Goal: Task Accomplishment & Management: Manage account settings

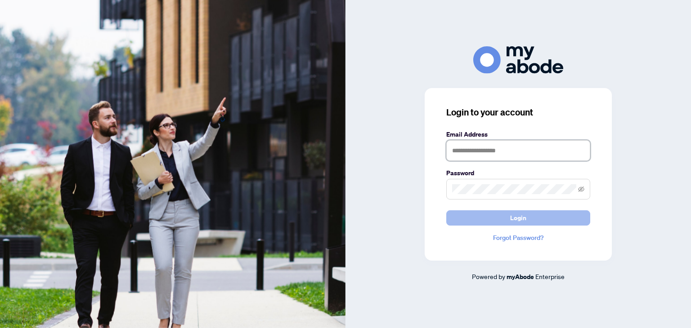
type input "**********"
click at [514, 216] on span "Login" at bounding box center [518, 218] width 16 height 14
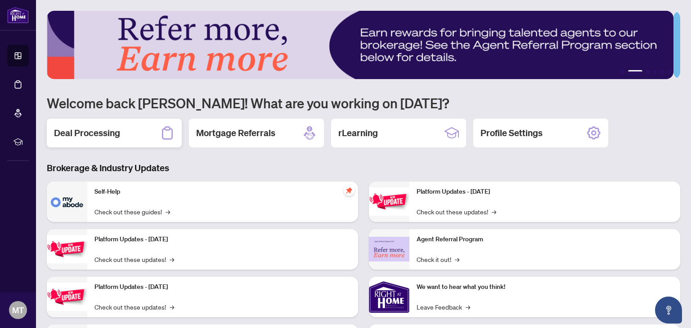
click at [59, 132] on h2 "Deal Processing" at bounding box center [87, 133] width 66 height 13
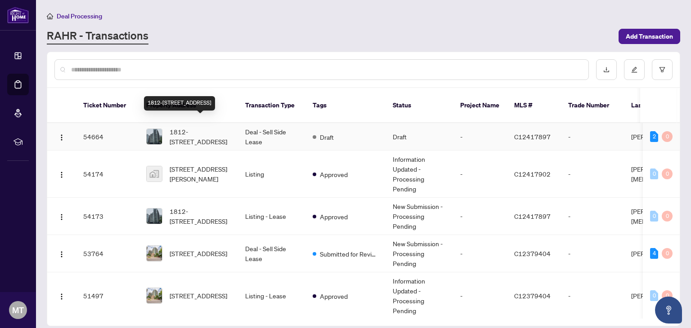
click at [197, 127] on span "1812-[STREET_ADDRESS]" at bounding box center [200, 137] width 61 height 20
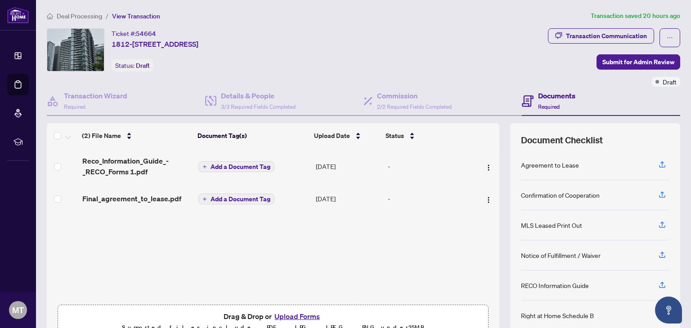
scroll to position [47, 0]
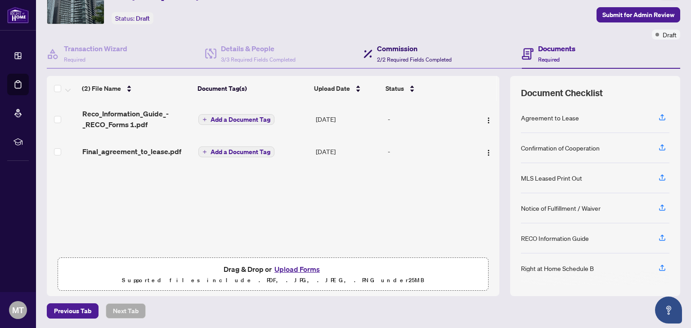
drag, startPoint x: 376, startPoint y: 48, endPoint x: 372, endPoint y: 57, distance: 9.1
click at [377, 49] on h4 "Commission" at bounding box center [414, 48] width 75 height 11
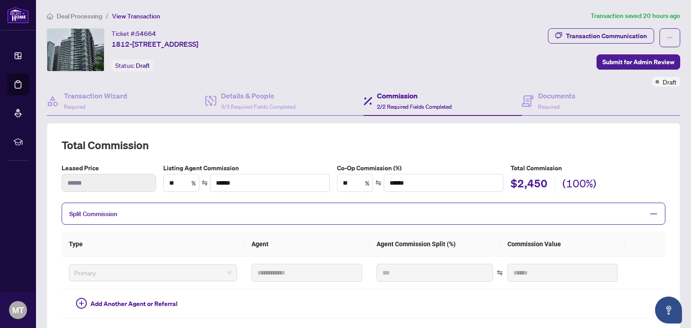
click at [59, 16] on span "Deal Processing" at bounding box center [79, 16] width 45 height 8
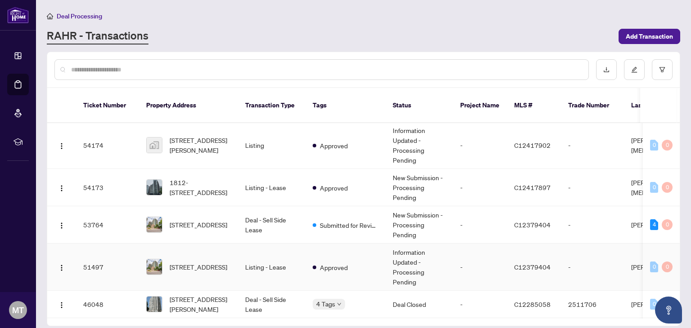
scroll to position [45, 0]
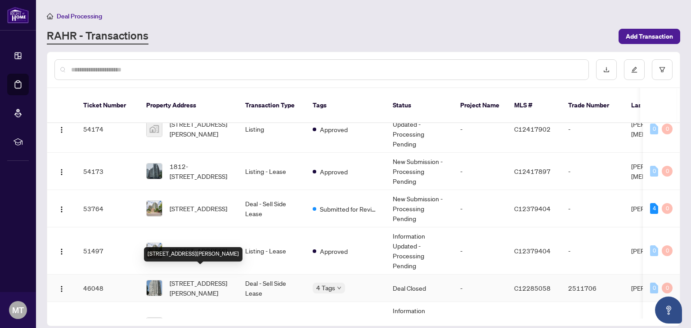
click at [205, 278] on span "408-298 Jarvis St, Toronto, Ontario M5B 2M4, Canada" at bounding box center [200, 288] width 61 height 20
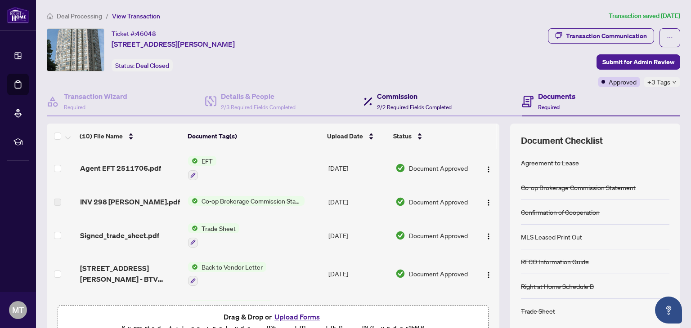
click at [391, 96] on h4 "Commission" at bounding box center [414, 96] width 75 height 11
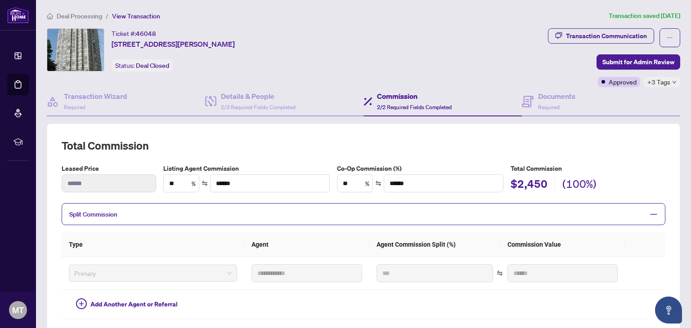
scroll to position [263, 0]
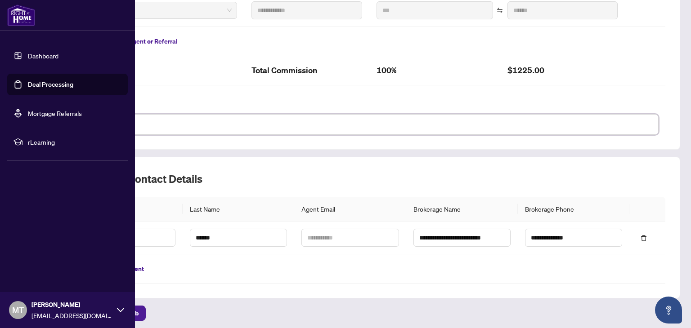
drag, startPoint x: 103, startPoint y: 124, endPoint x: 16, endPoint y: 119, distance: 87.4
click at [16, 119] on div "**********" at bounding box center [345, 164] width 691 height 328
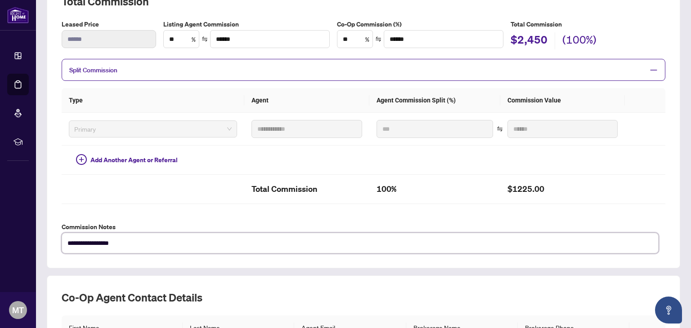
scroll to position [0, 0]
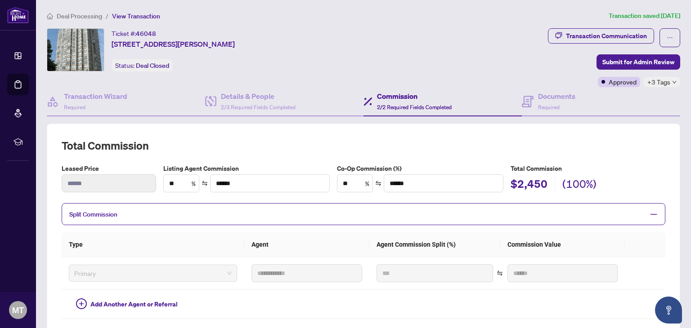
click at [84, 15] on span "Deal Processing" at bounding box center [79, 16] width 45 height 8
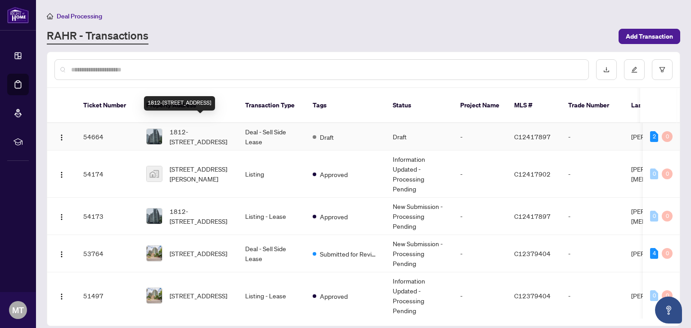
click at [204, 127] on span "1812-352 Front St, Toronto, Ontario M5V 0K3, Canada" at bounding box center [200, 137] width 61 height 20
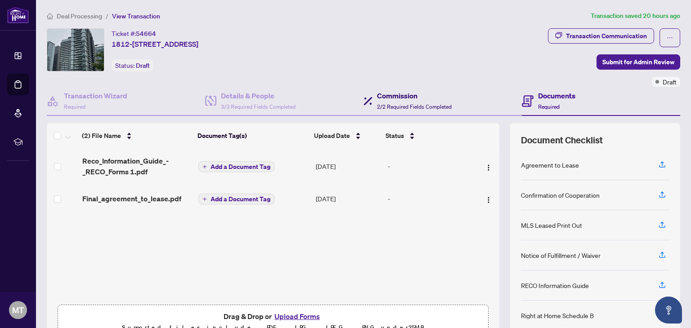
click at [386, 98] on h4 "Commission" at bounding box center [414, 95] width 75 height 11
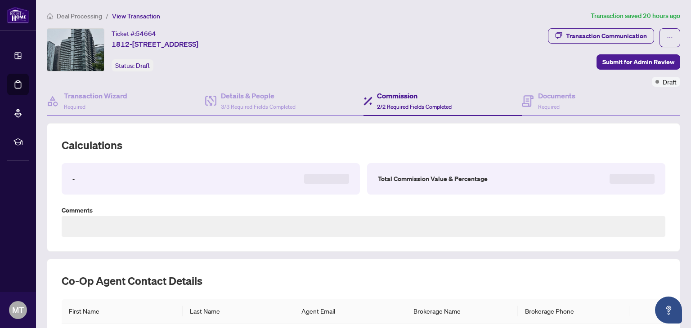
scroll to position [103, 0]
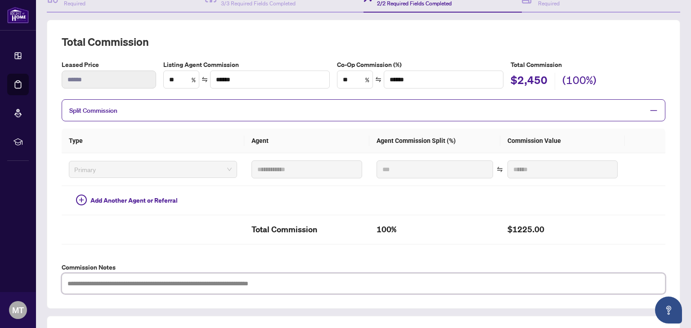
click at [92, 279] on textarea at bounding box center [364, 283] width 604 height 21
paste textarea "**********"
type textarea "**********"
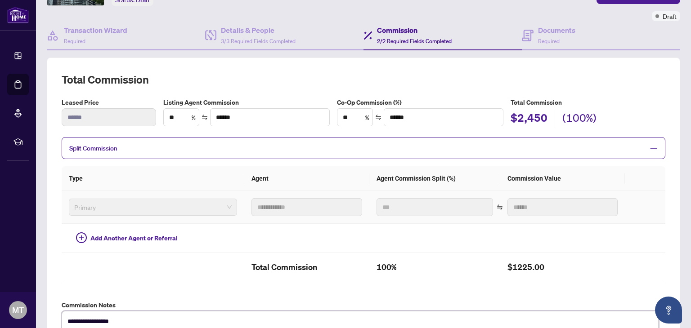
scroll to position [38, 0]
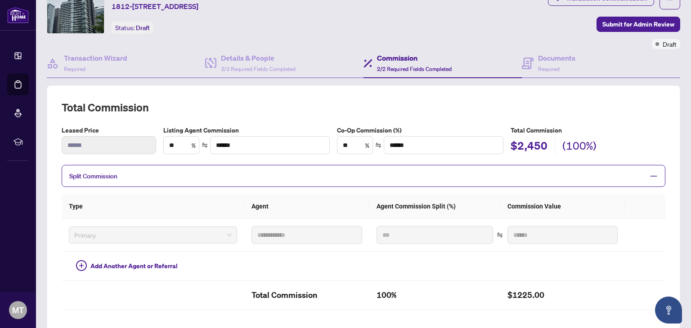
type textarea "**********"
click at [259, 60] on h4 "Details & People" at bounding box center [258, 58] width 75 height 11
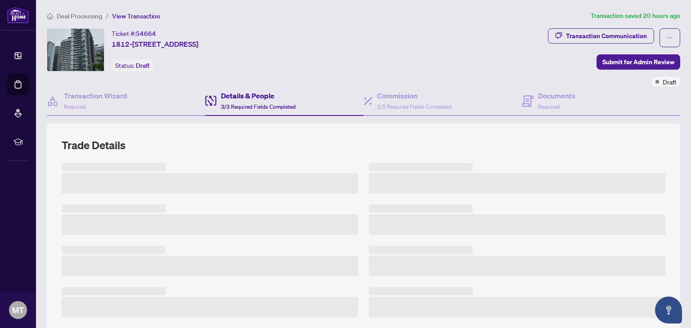
scroll to position [202, 0]
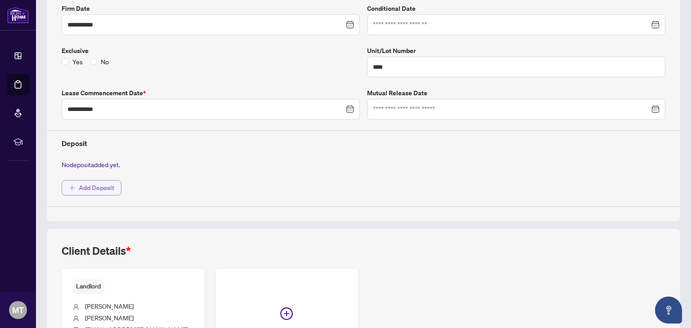
click at [94, 187] on span "Add Deposit" at bounding box center [97, 188] width 36 height 14
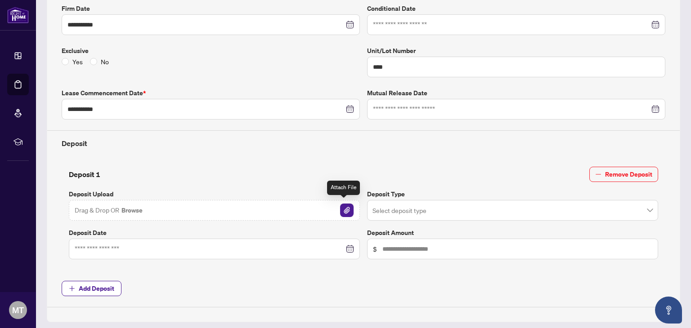
click at [340, 207] on img "button" at bounding box center [346, 210] width 13 height 13
click at [343, 246] on div at bounding box center [214, 249] width 279 height 10
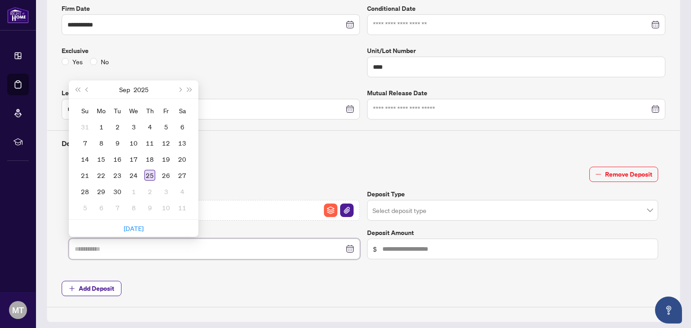
type input "**********"
click at [150, 172] on div "25" at bounding box center [149, 175] width 11 height 11
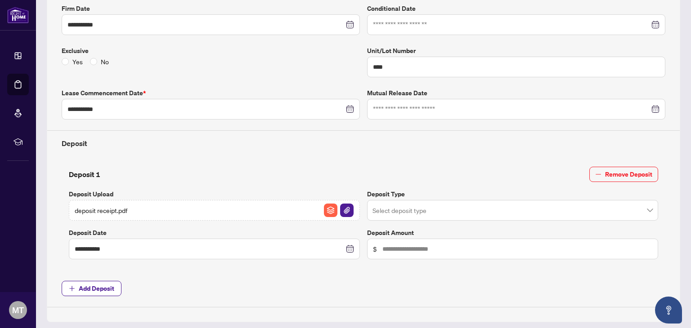
click at [493, 211] on input "search" at bounding box center [508, 212] width 272 height 20
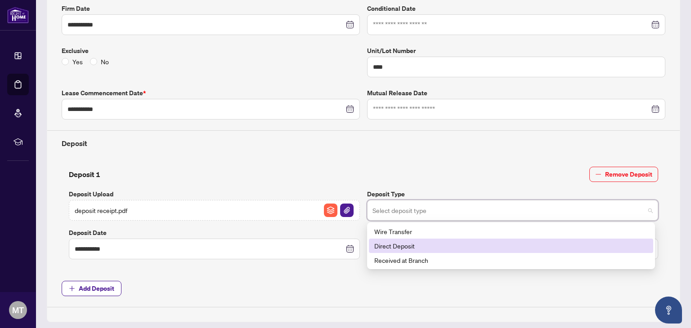
click at [408, 247] on div "Direct Deposit" at bounding box center [510, 246] width 273 height 10
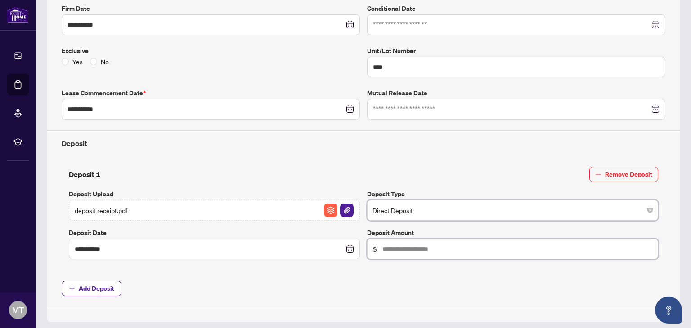
click at [411, 247] on input "text" at bounding box center [517, 249] width 270 height 10
type input "*****"
click at [276, 269] on div "**********" at bounding box center [363, 134] width 611 height 346
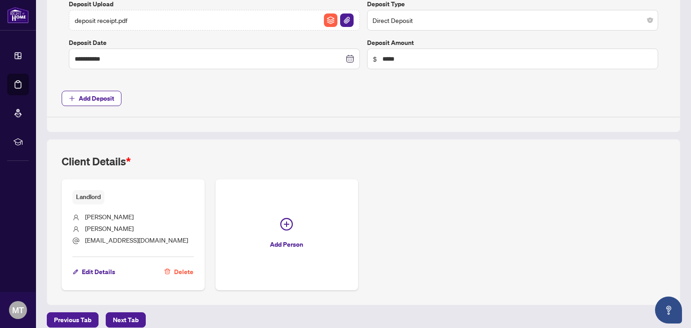
scroll to position [399, 0]
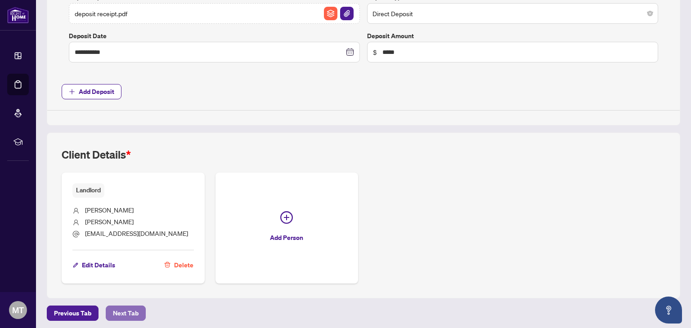
click at [130, 310] on span "Next Tab" at bounding box center [126, 313] width 26 height 14
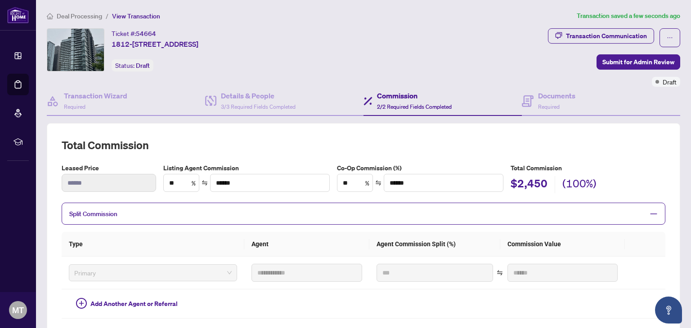
click at [682, 165] on main "**********" at bounding box center [363, 164] width 655 height 328
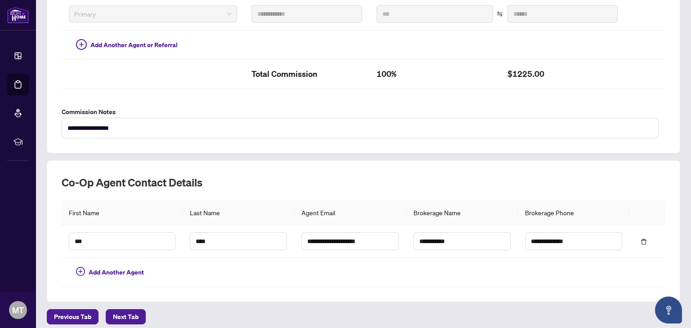
scroll to position [263, 0]
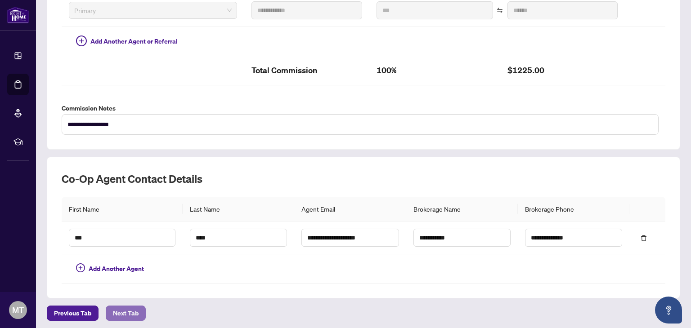
click at [126, 308] on span "Next Tab" at bounding box center [126, 313] width 26 height 14
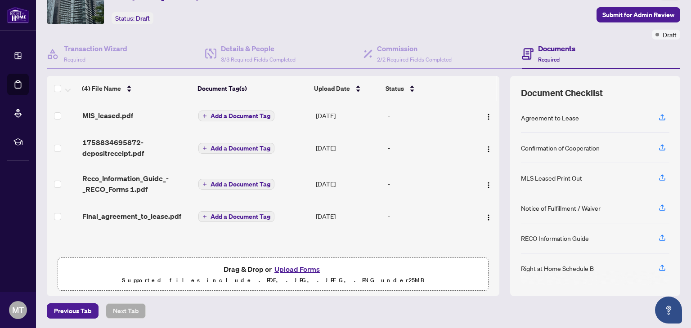
scroll to position [2, 0]
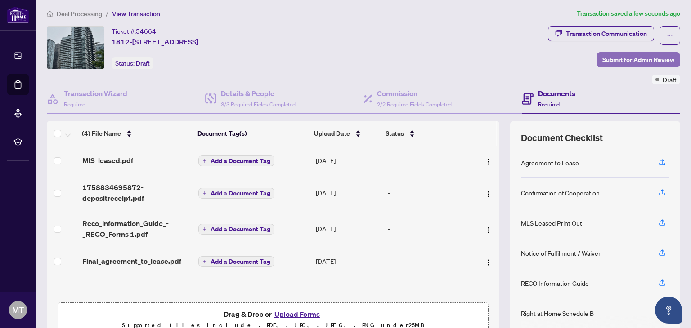
click at [619, 58] on span "Submit for Admin Review" at bounding box center [638, 60] width 72 height 14
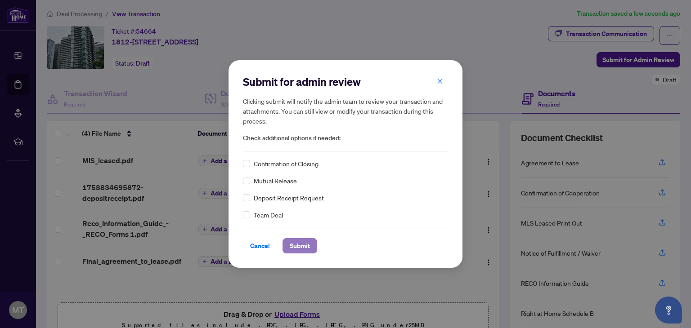
click at [305, 244] on span "Submit" at bounding box center [300, 246] width 20 height 14
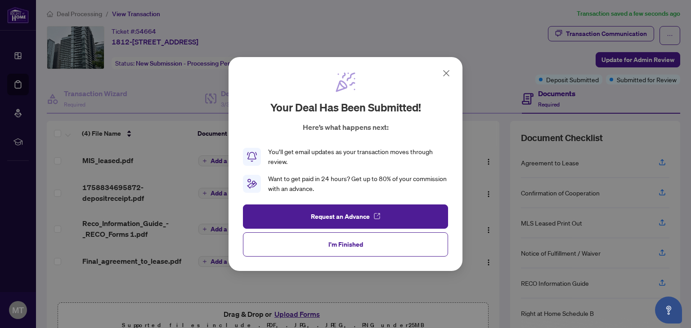
click at [447, 70] on icon at bounding box center [446, 73] width 11 height 11
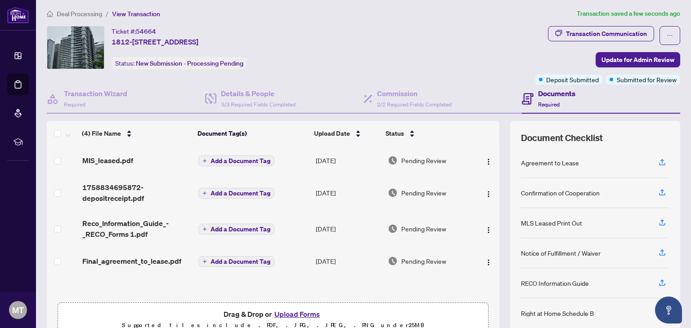
click at [84, 13] on span "Deal Processing" at bounding box center [79, 14] width 45 height 8
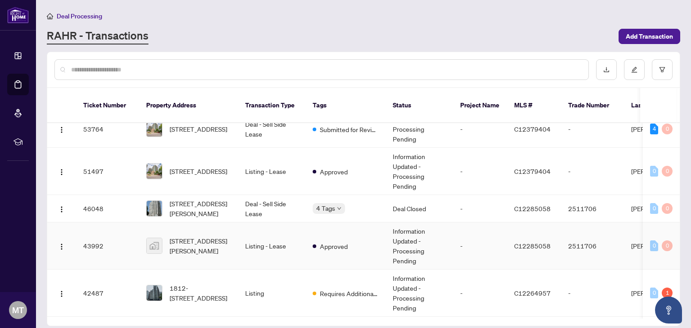
scroll to position [162, 0]
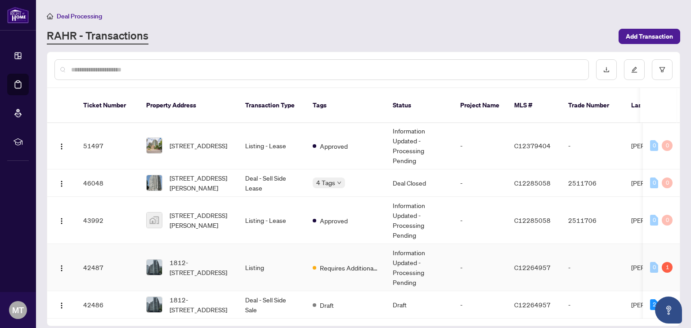
click at [352, 263] on span "Requires Additional Docs" at bounding box center [349, 268] width 58 height 10
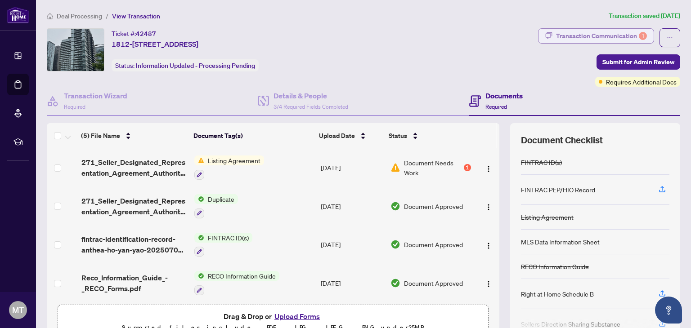
click at [604, 35] on div "Transaction Communication 1" at bounding box center [601, 36] width 91 height 14
type textarea "**********"
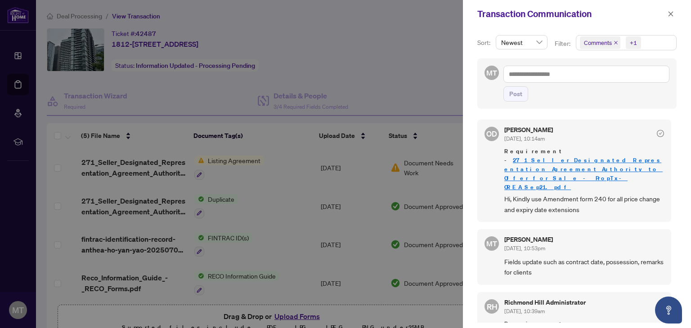
click at [532, 161] on link "271_Seller_Designated_Representation_Agreement_Authority_to_Offer_for_Sale_-_Pr…" at bounding box center [583, 173] width 158 height 35
click at [673, 15] on icon "close" at bounding box center [670, 14] width 6 height 6
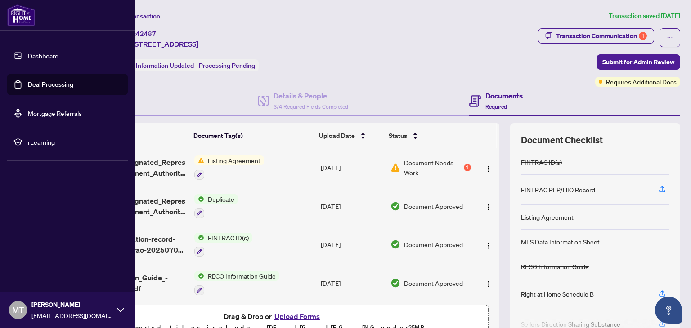
click at [46, 57] on link "Dashboard" at bounding box center [43, 56] width 31 height 8
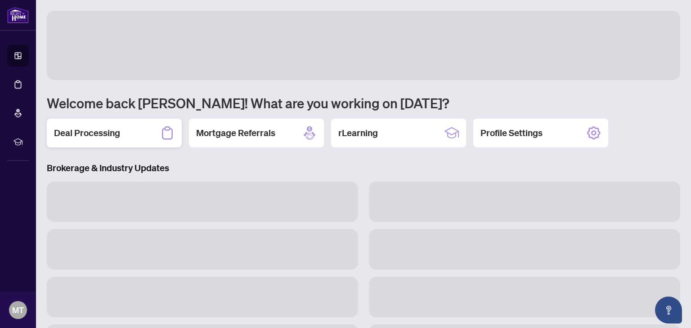
click at [86, 134] on h2 "Deal Processing" at bounding box center [87, 133] width 66 height 13
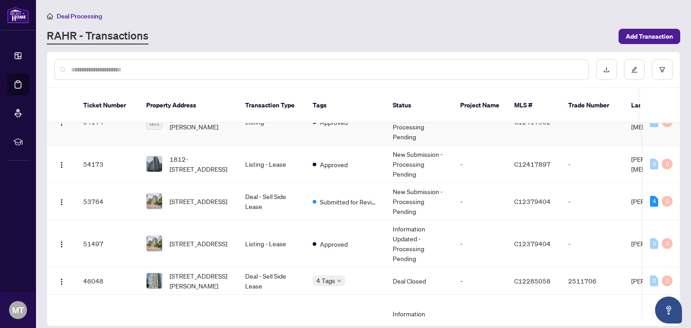
scroll to position [162, 0]
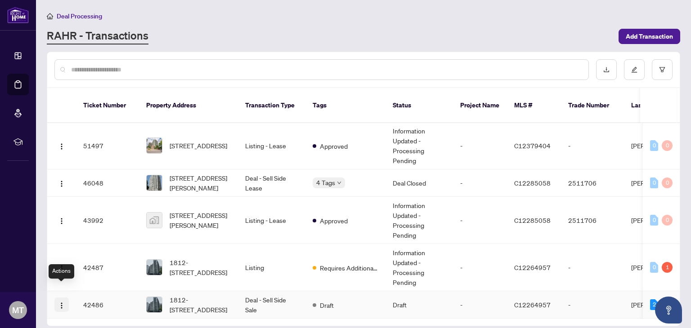
click at [59, 302] on img "button" at bounding box center [61, 305] width 7 height 7
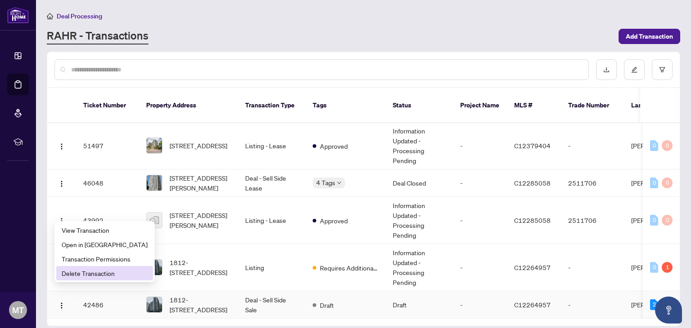
click at [81, 276] on span "Delete Transaction" at bounding box center [105, 273] width 86 height 10
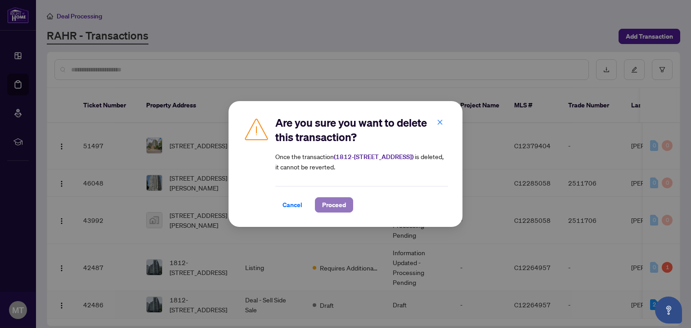
click at [331, 201] on span "Proceed" at bounding box center [334, 205] width 24 height 14
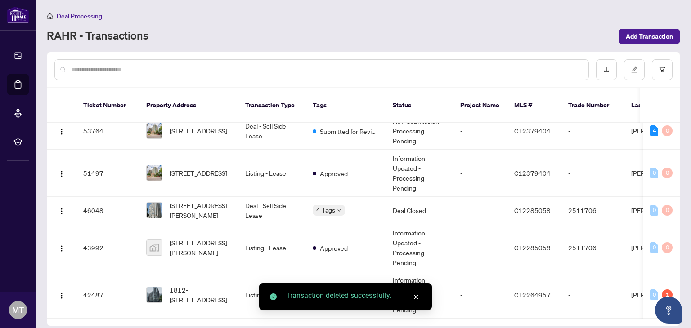
click at [513, 9] on main "Deal Processing RAHR - Transactions Add Transaction Ticket Number Property Addr…" at bounding box center [363, 164] width 655 height 328
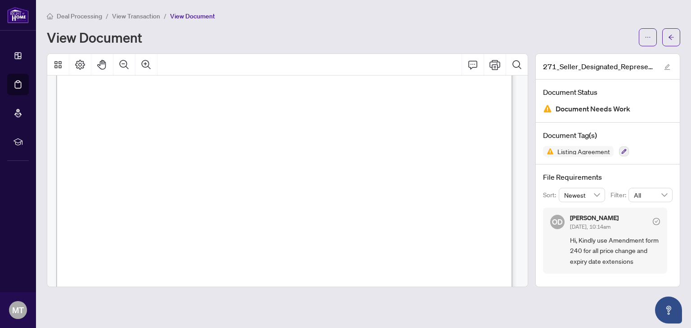
scroll to position [135, 0]
